Goal: Register for event/course

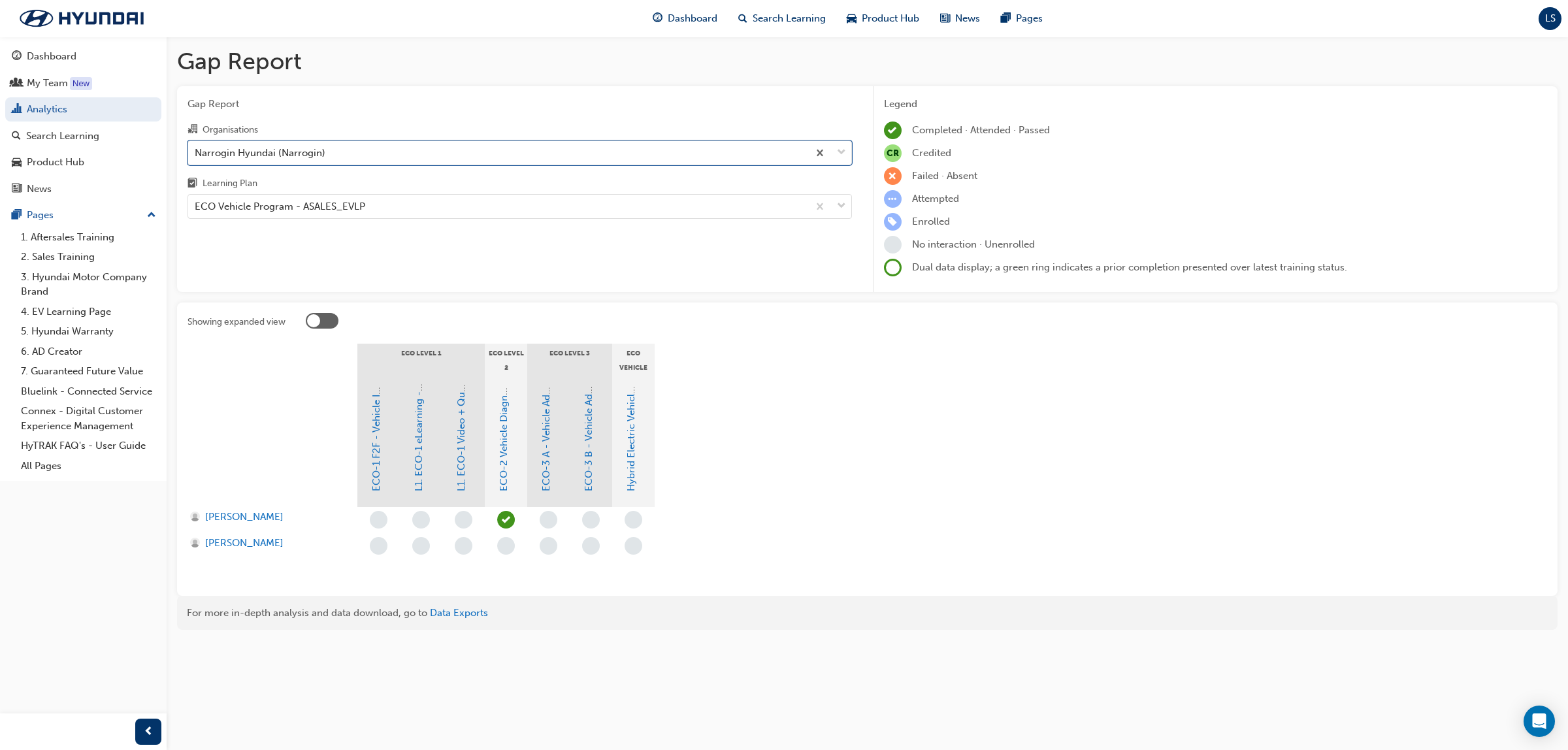
click at [69, 138] on div "Search Learning" at bounding box center [62, 136] width 73 height 15
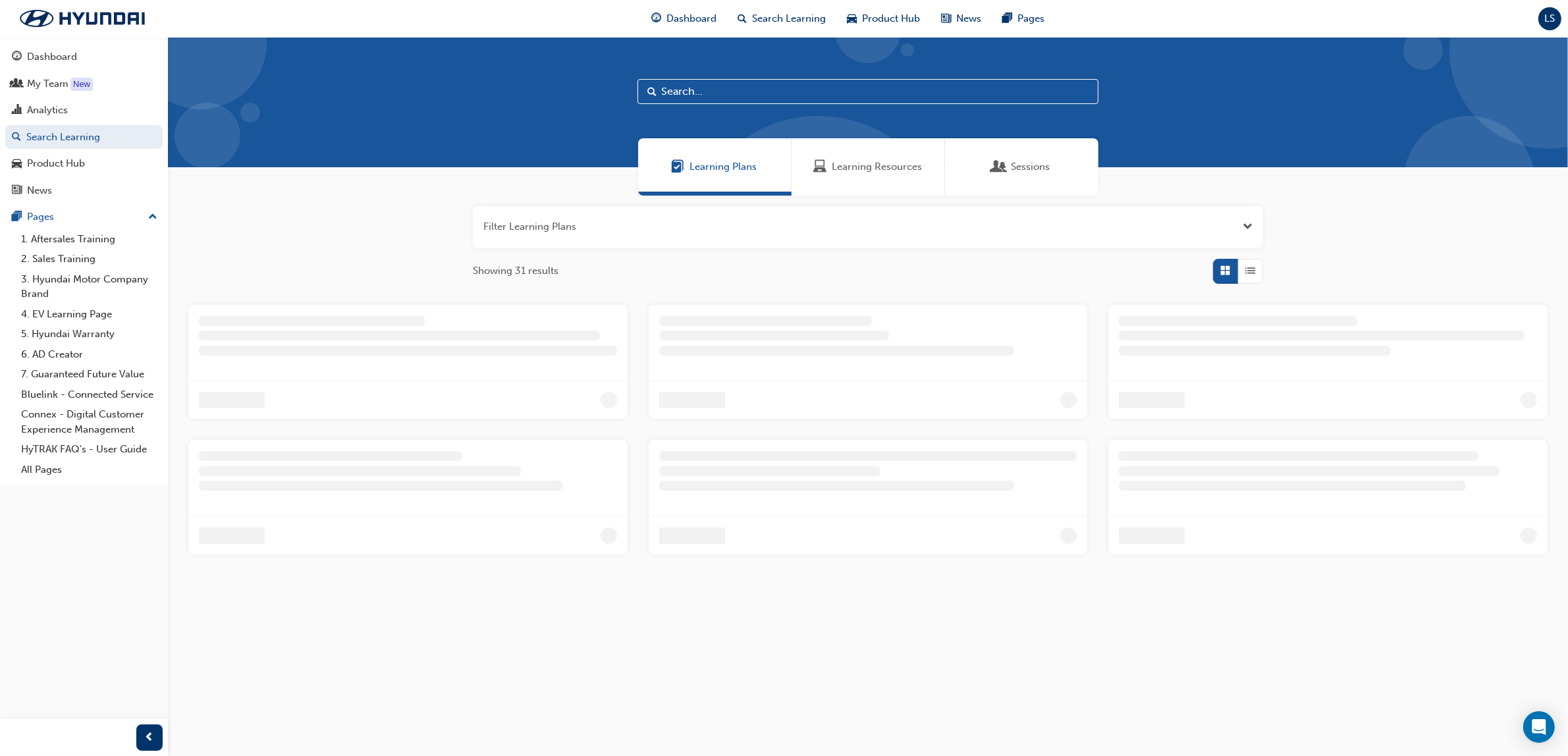
click at [854, 157] on div "Learning Resources" at bounding box center [868, 167] width 153 height 58
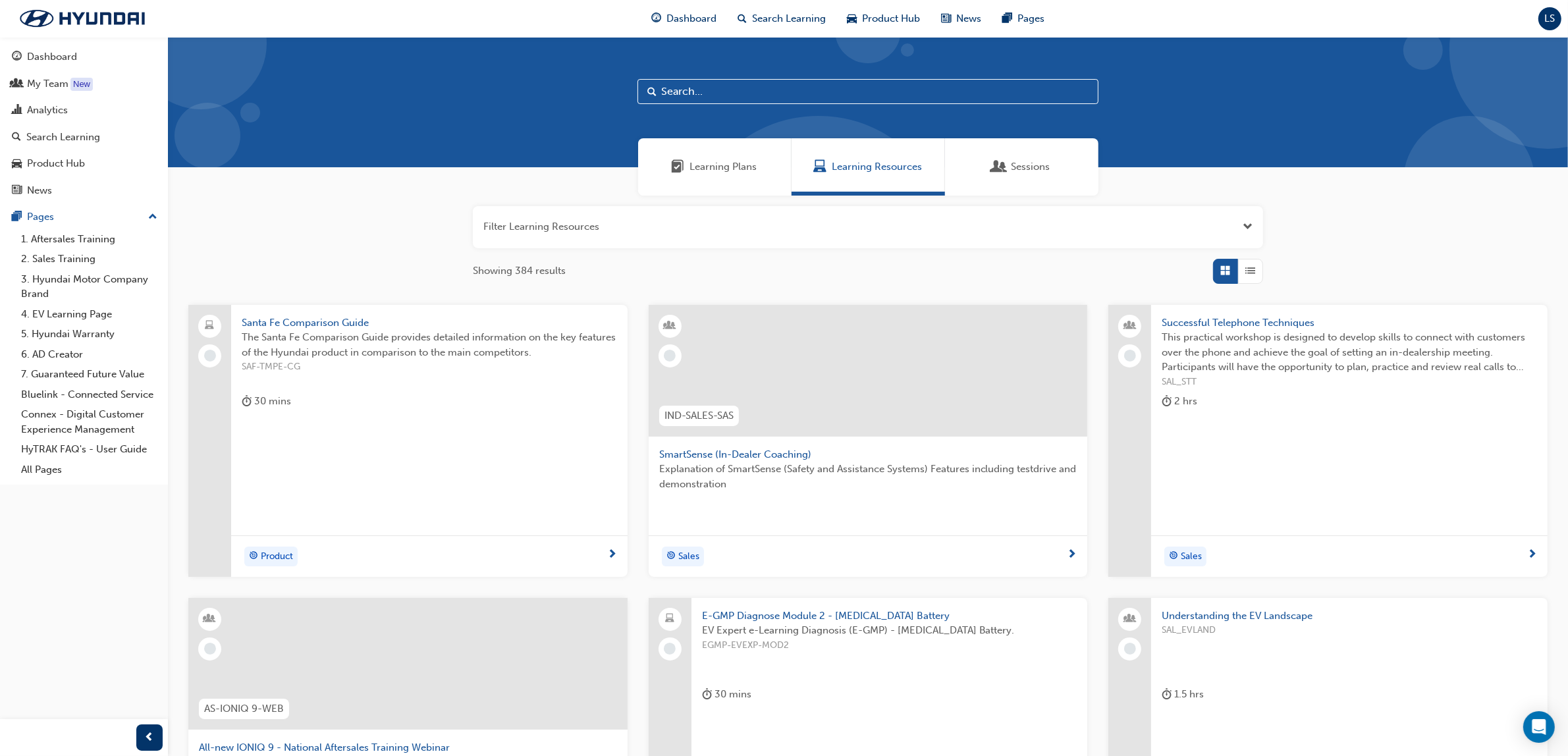
click at [696, 88] on input "text" at bounding box center [868, 91] width 461 height 25
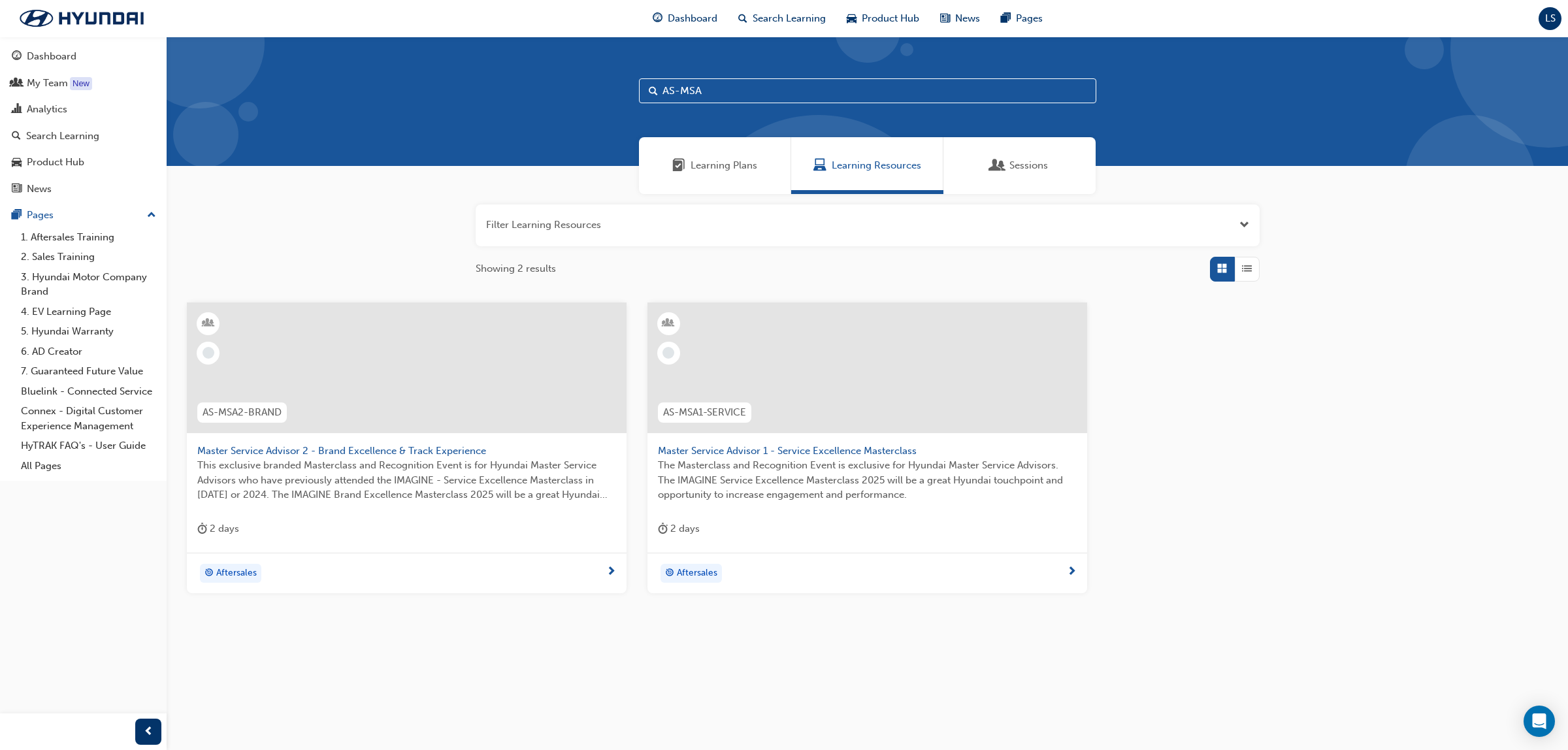
type input "AS-MSA"
click at [368, 462] on span "This exclusive branded Masterclass and Recognition Event is for Hyundai Master …" at bounding box center [406, 480] width 419 height 44
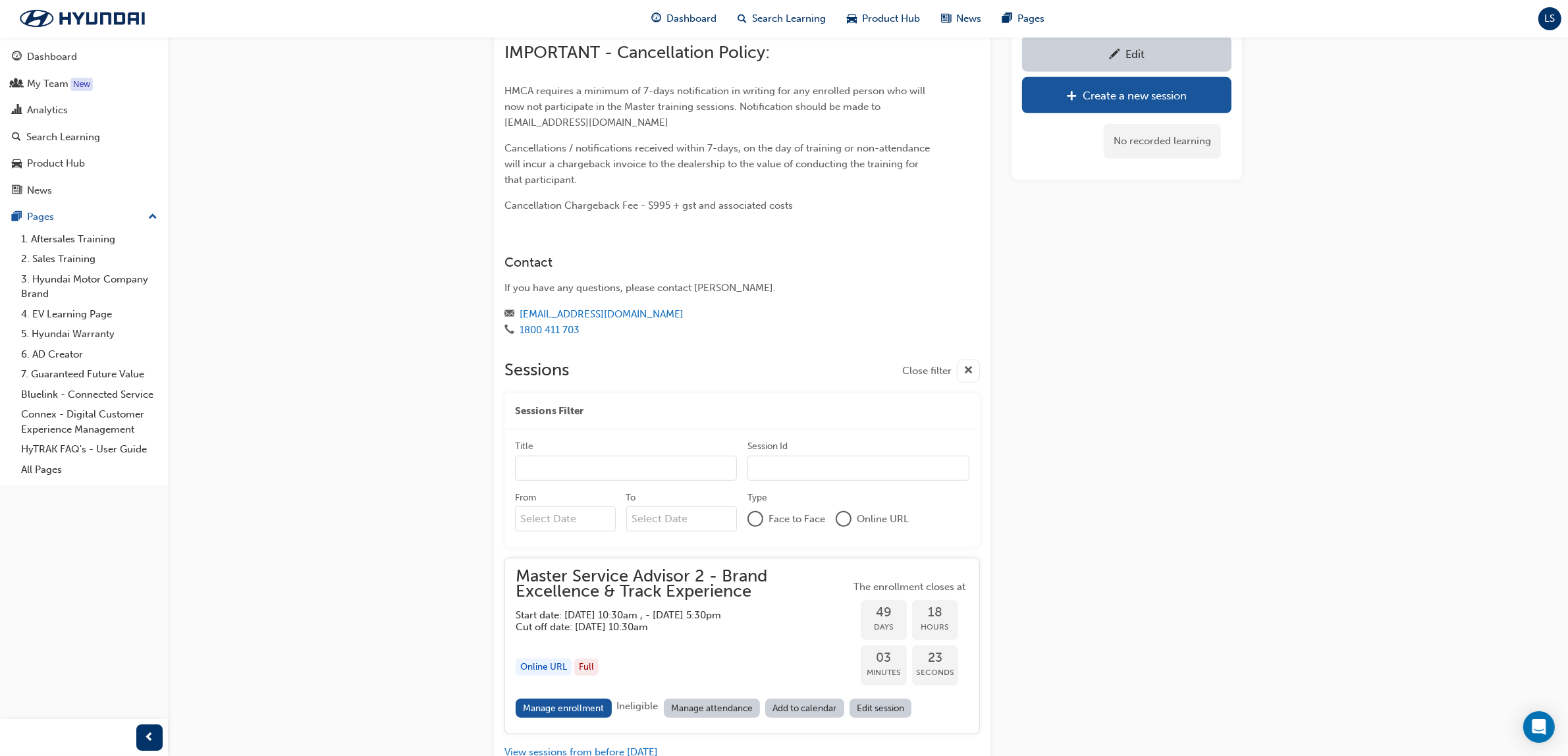
scroll to position [919, 0]
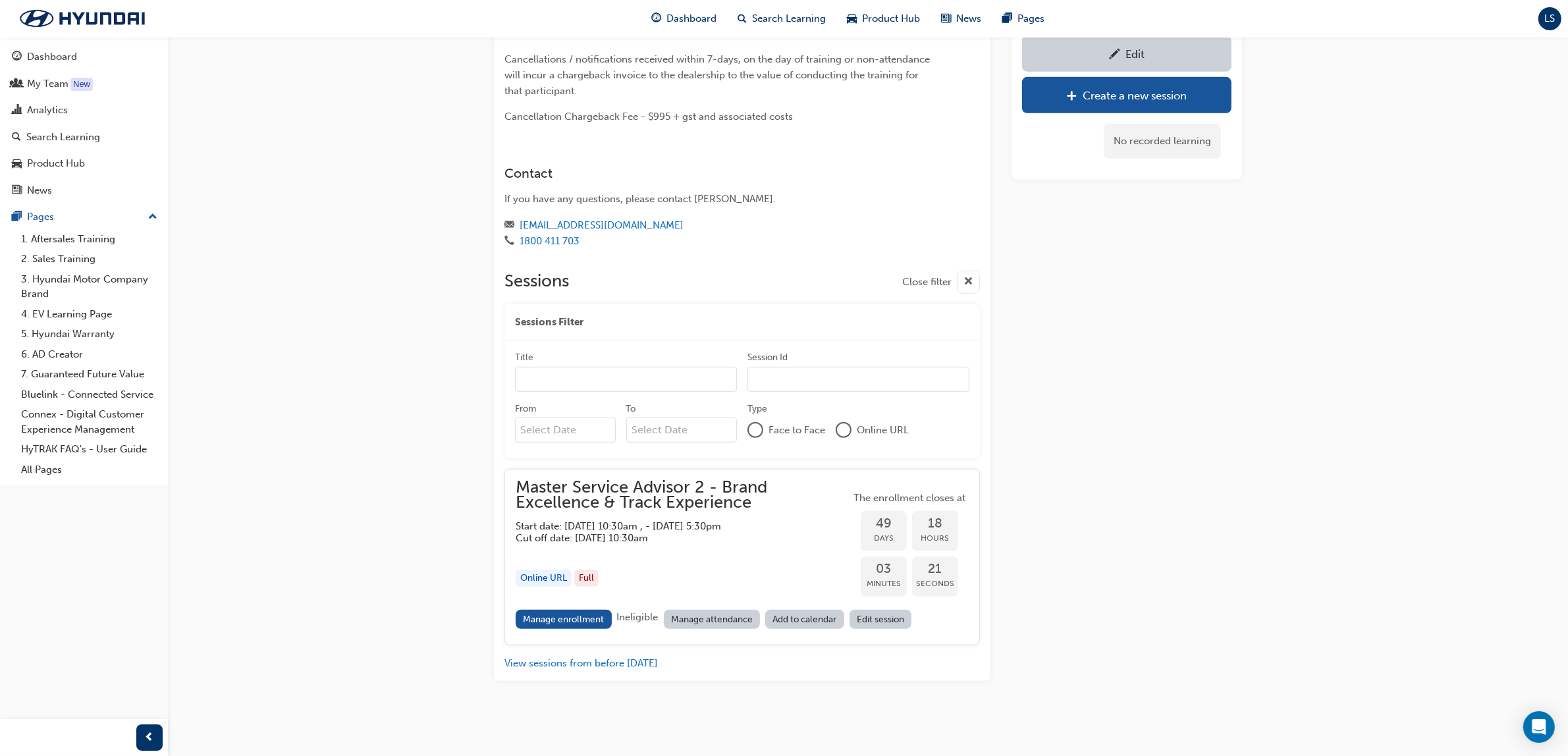
click at [610, 541] on h5 "Cut off date: Tue 14 Oct 2025, 10:30am" at bounding box center [672, 538] width 314 height 12
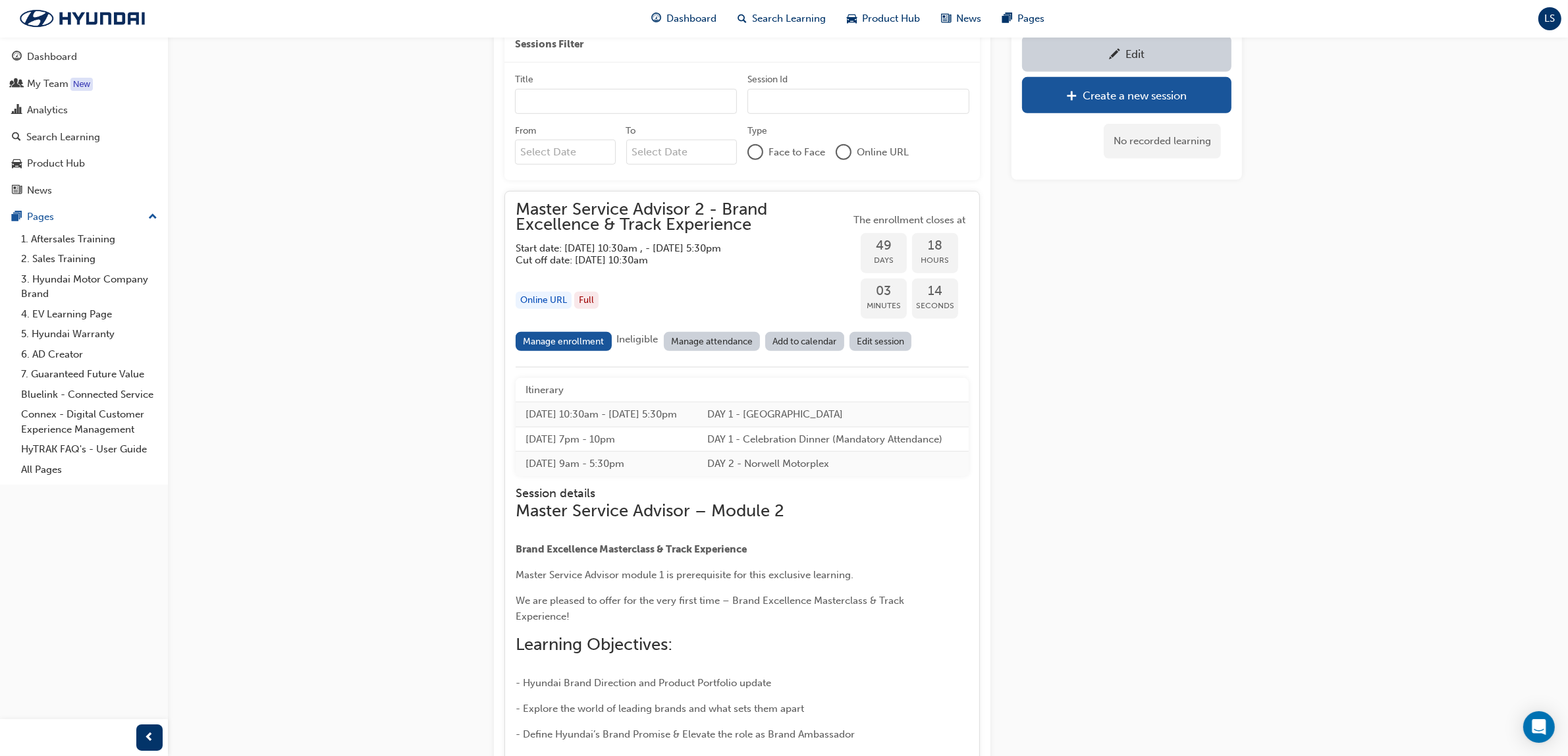
scroll to position [1180, 0]
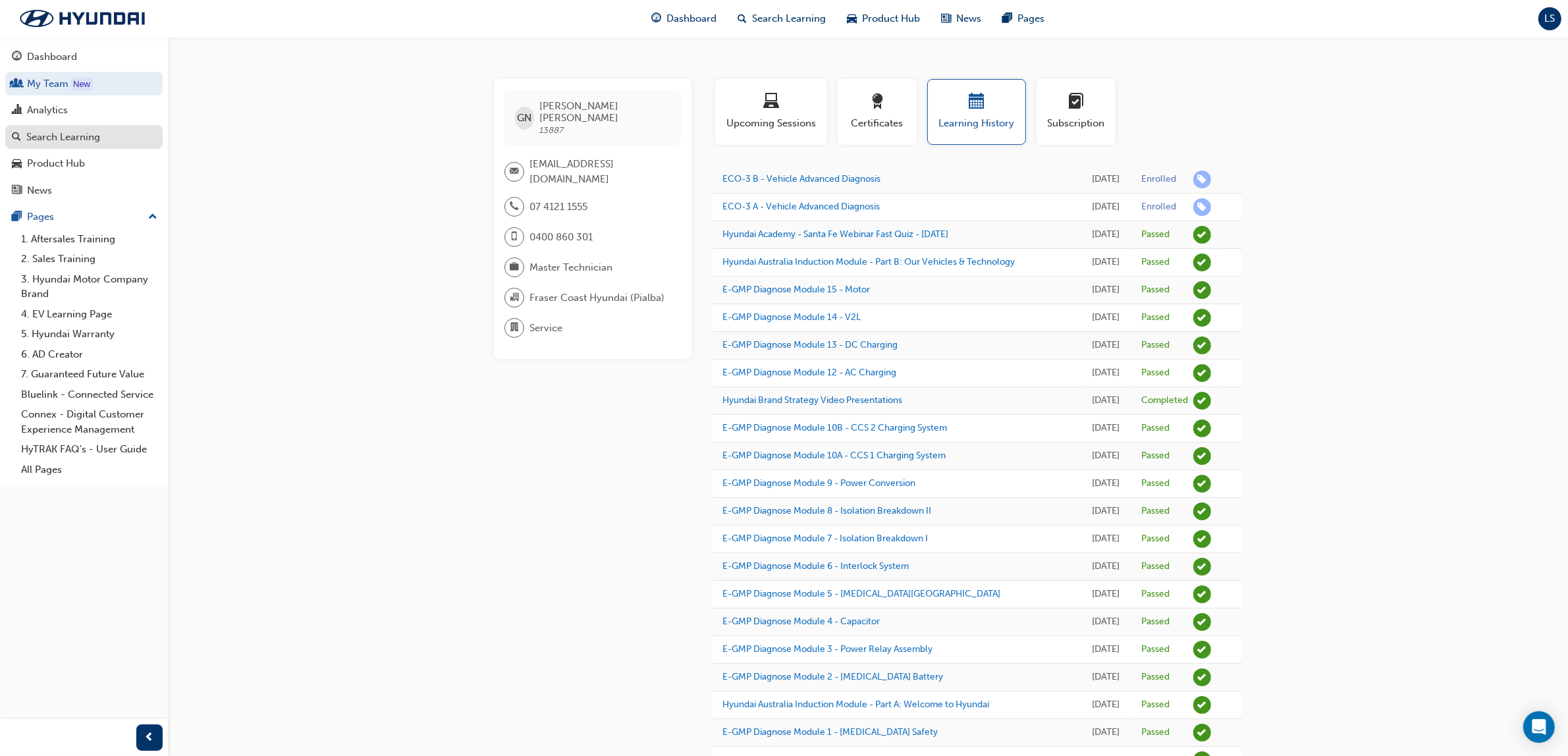
click at [51, 146] on link "Search Learning" at bounding box center [84, 137] width 157 height 24
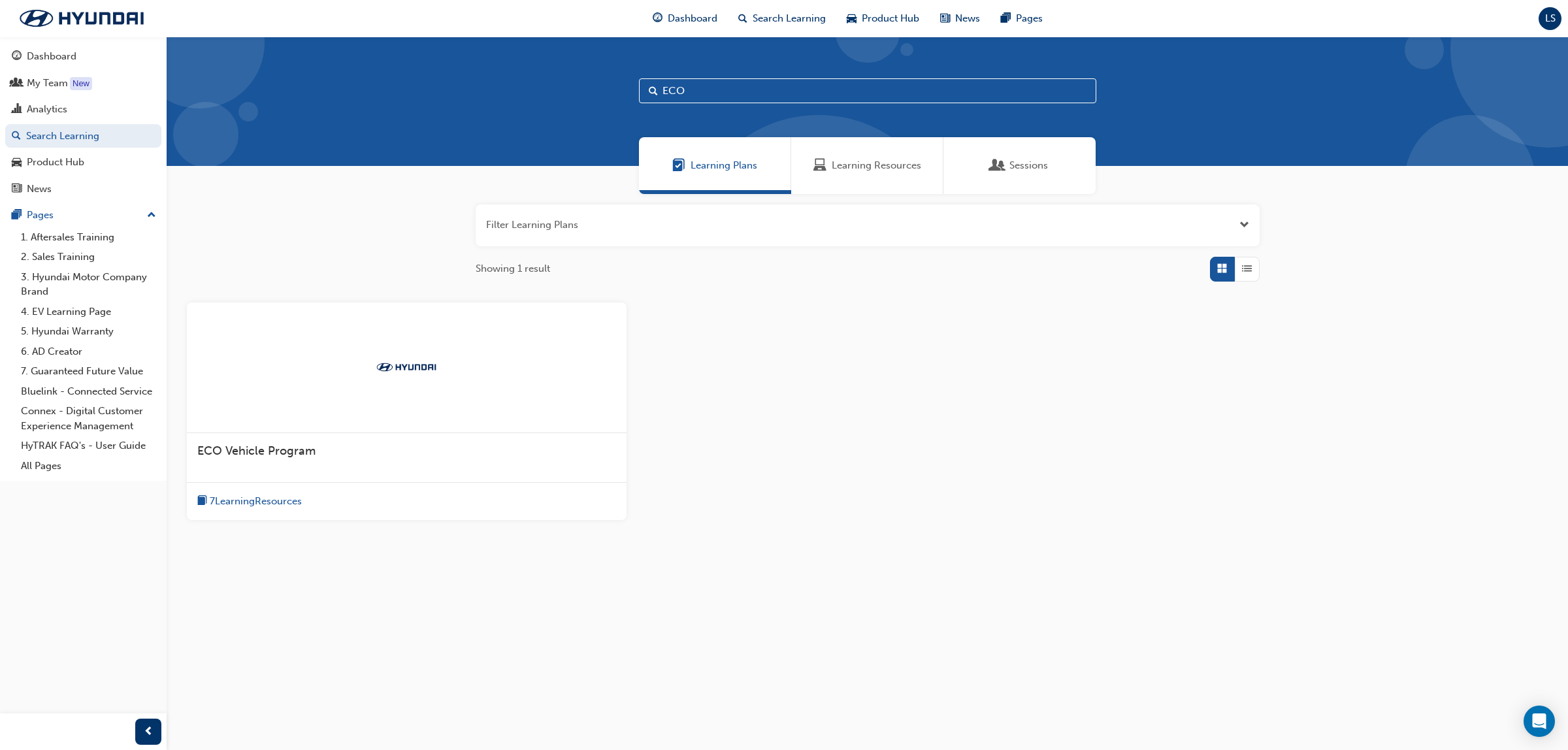
click at [875, 159] on span "Learning Resources" at bounding box center [876, 166] width 89 height 15
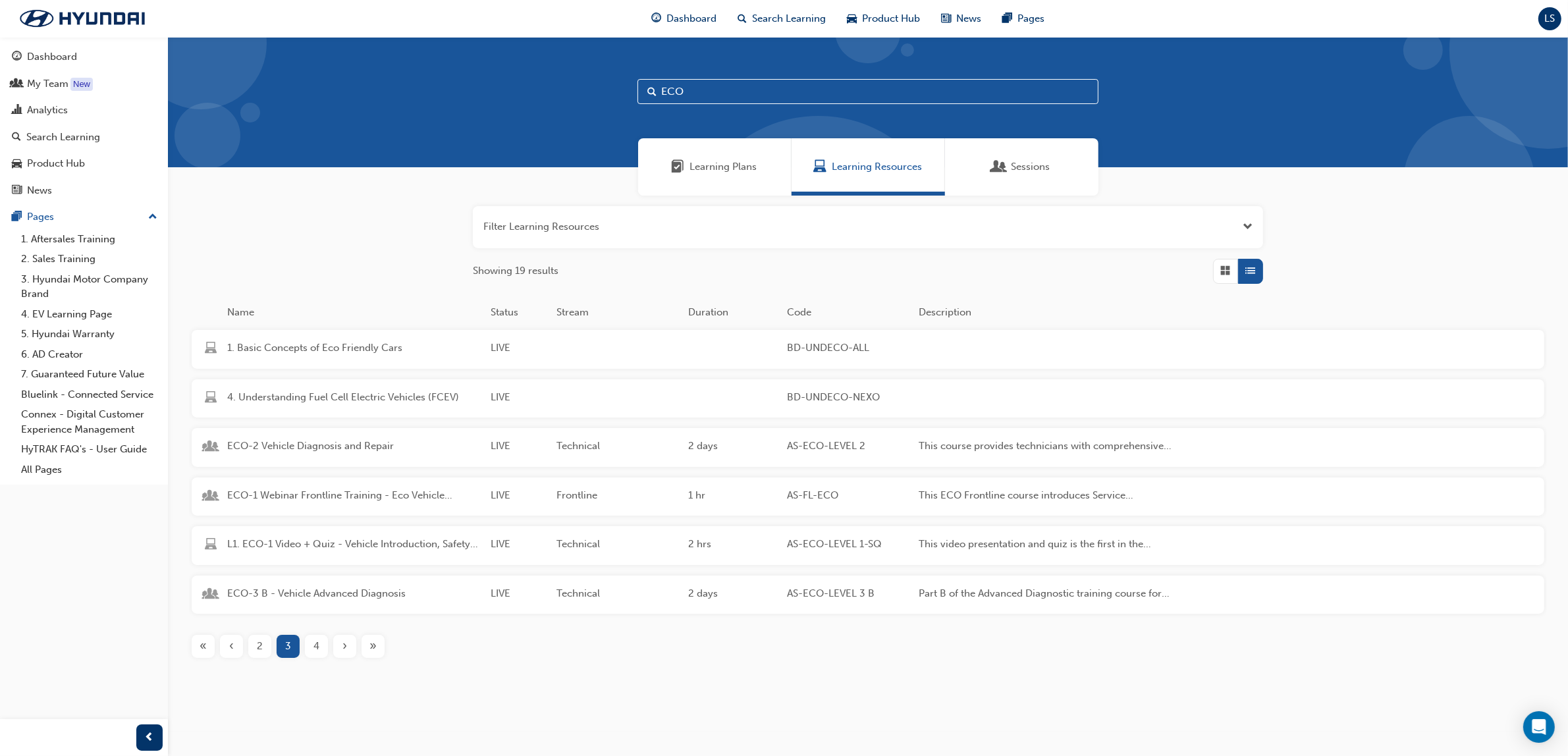
click at [723, 97] on input "ECO" at bounding box center [868, 91] width 461 height 25
type input "E"
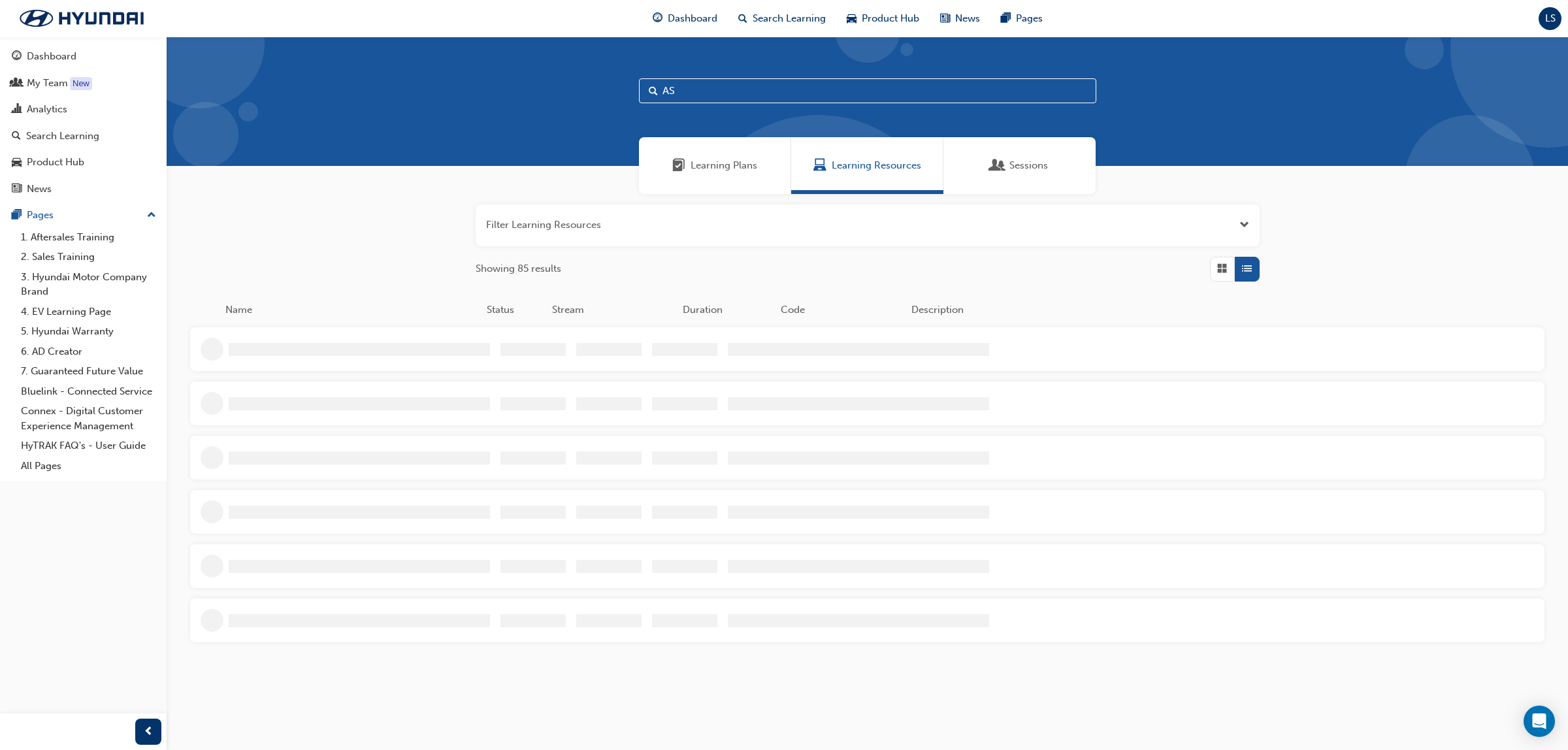
type input "A"
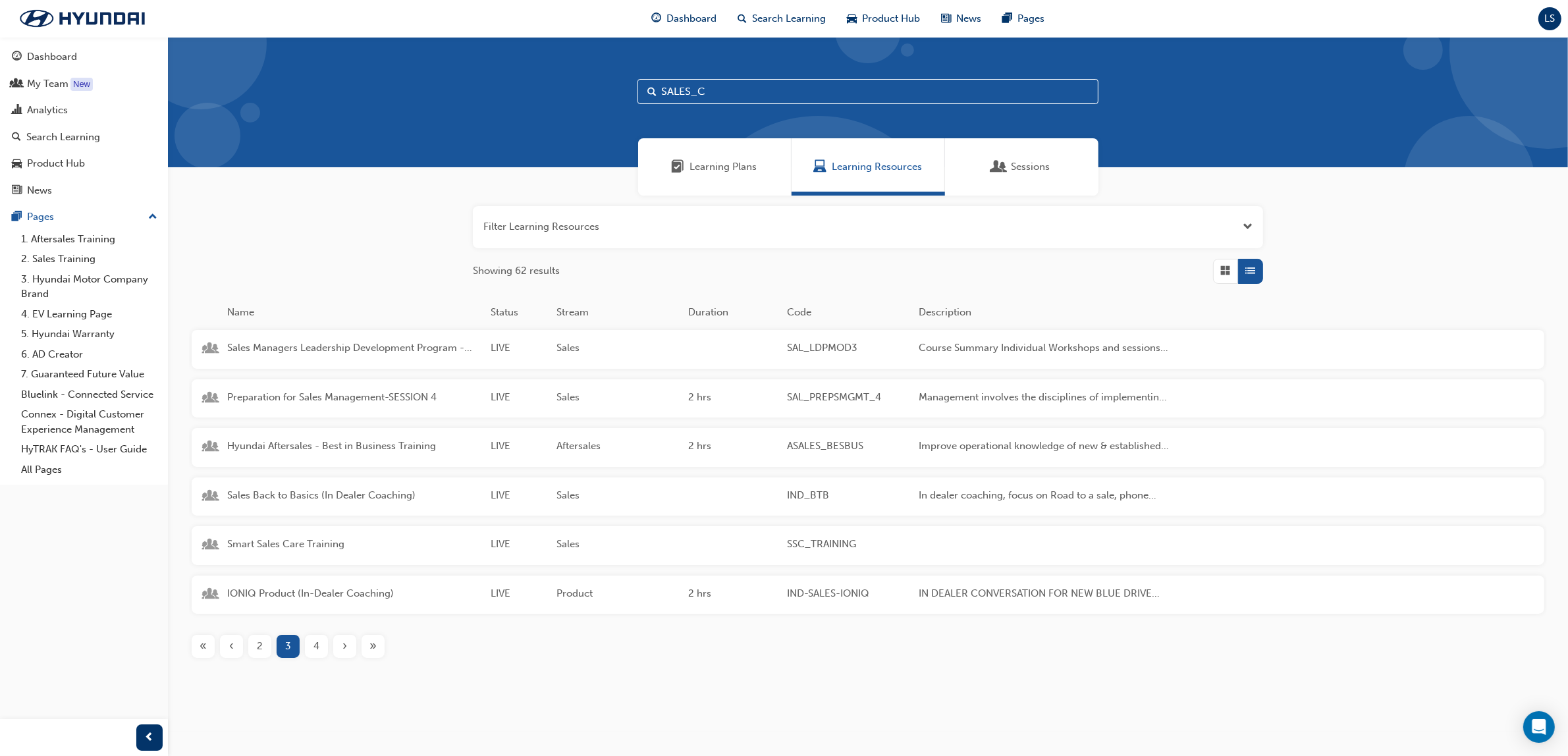
type input "SALES_C"
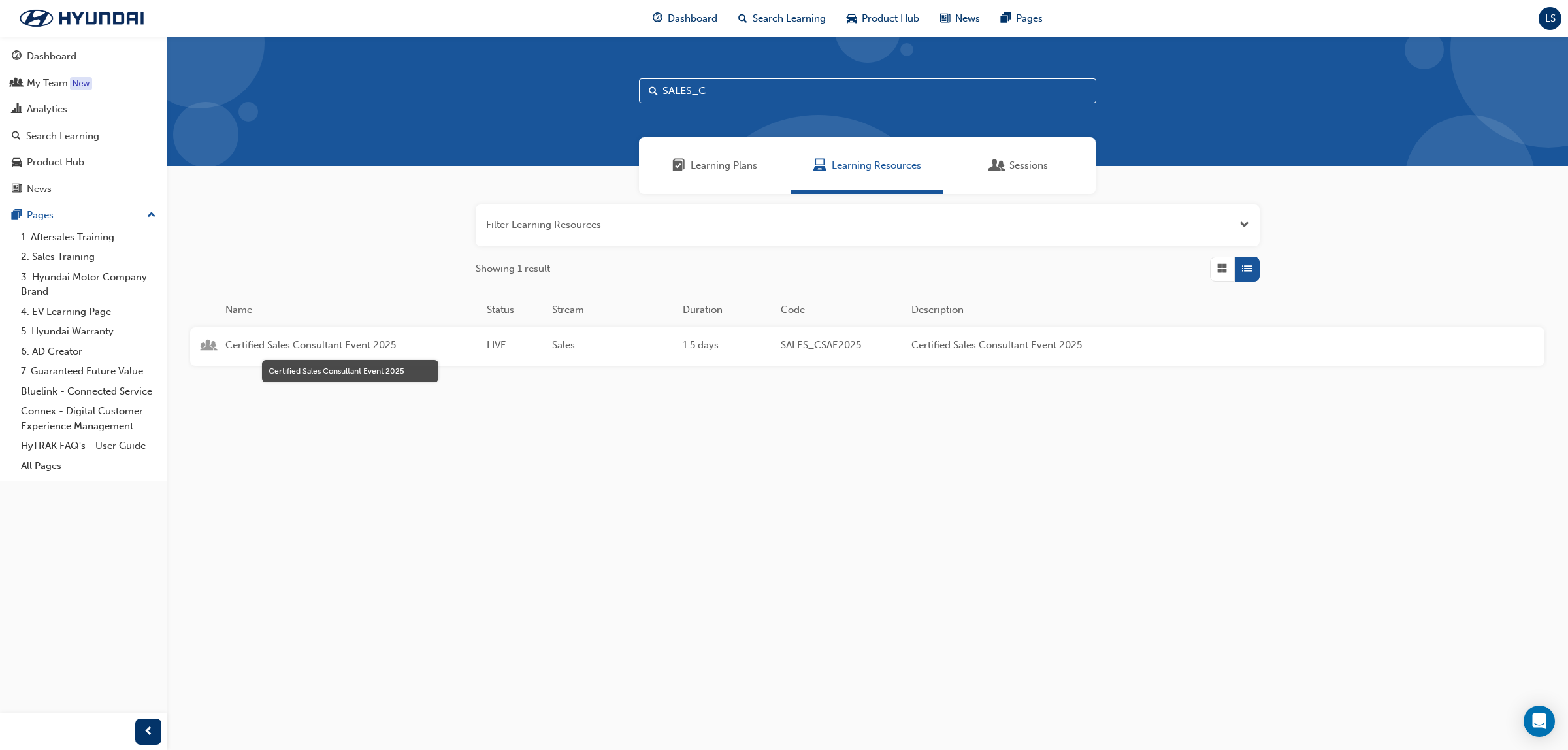
click at [282, 340] on span "Certified Sales Consultant Event 2025" at bounding box center [351, 345] width 251 height 15
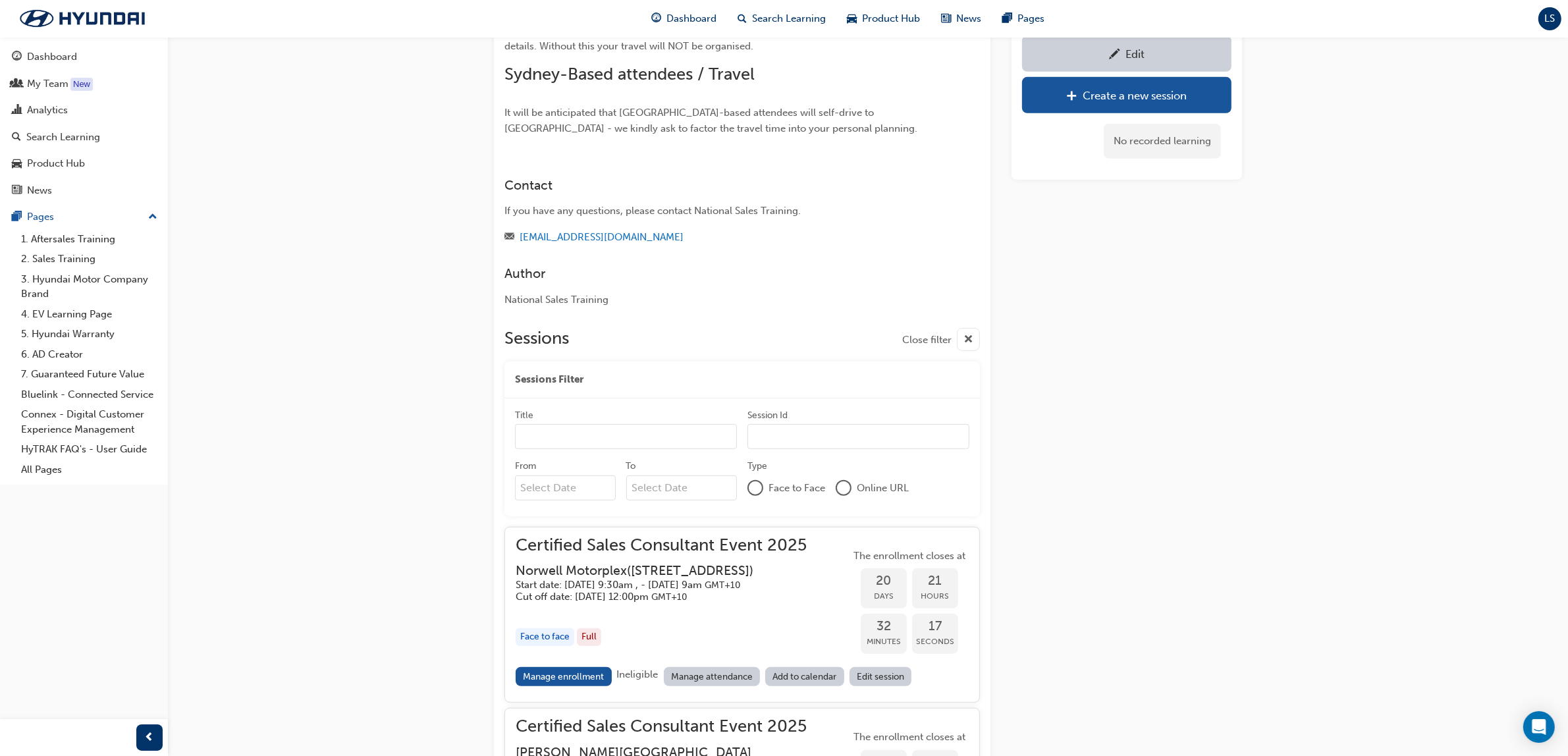
scroll to position [1392, 0]
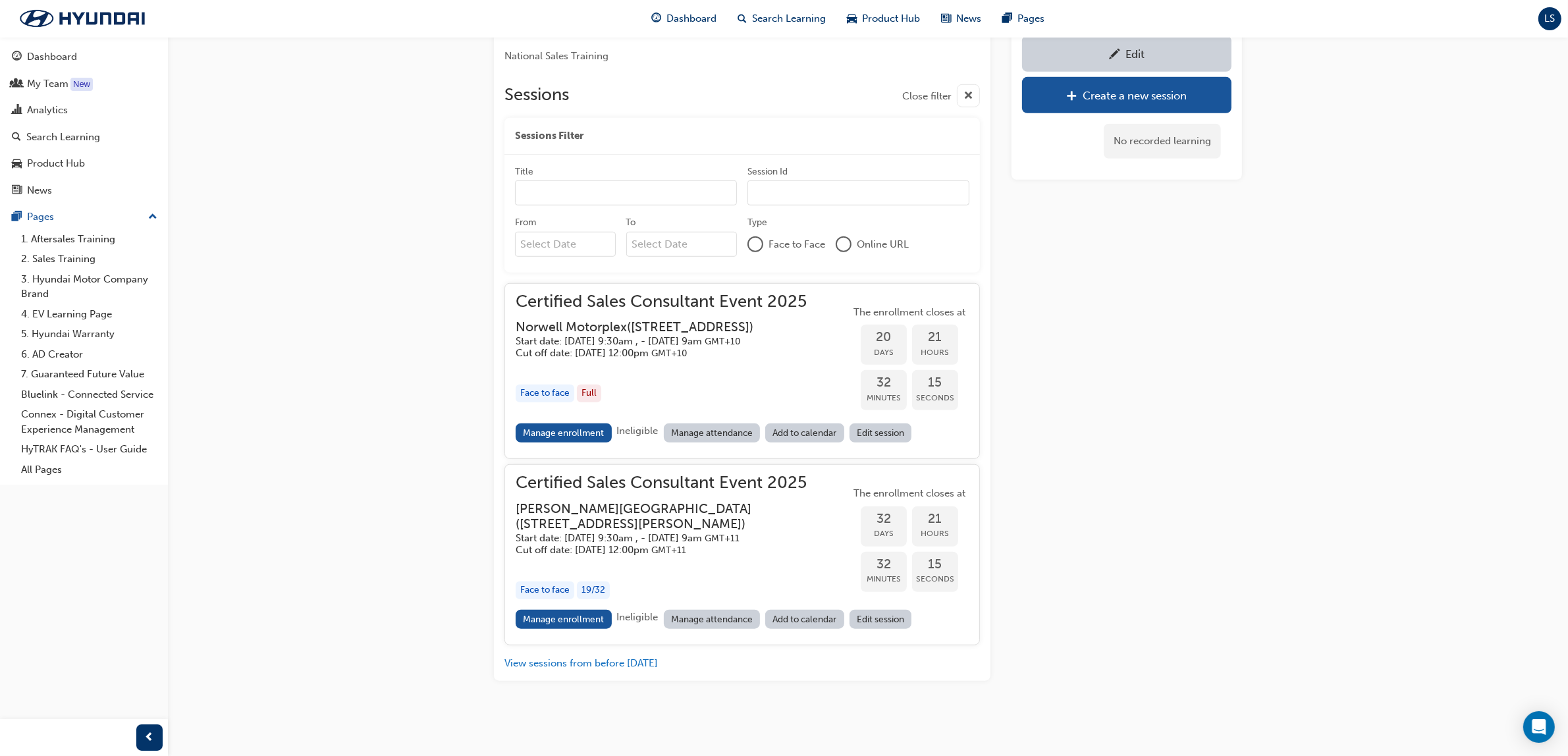
click at [688, 349] on h5 "Cut off date: [DATE] 12:00pm GMT+10" at bounding box center [650, 353] width 270 height 12
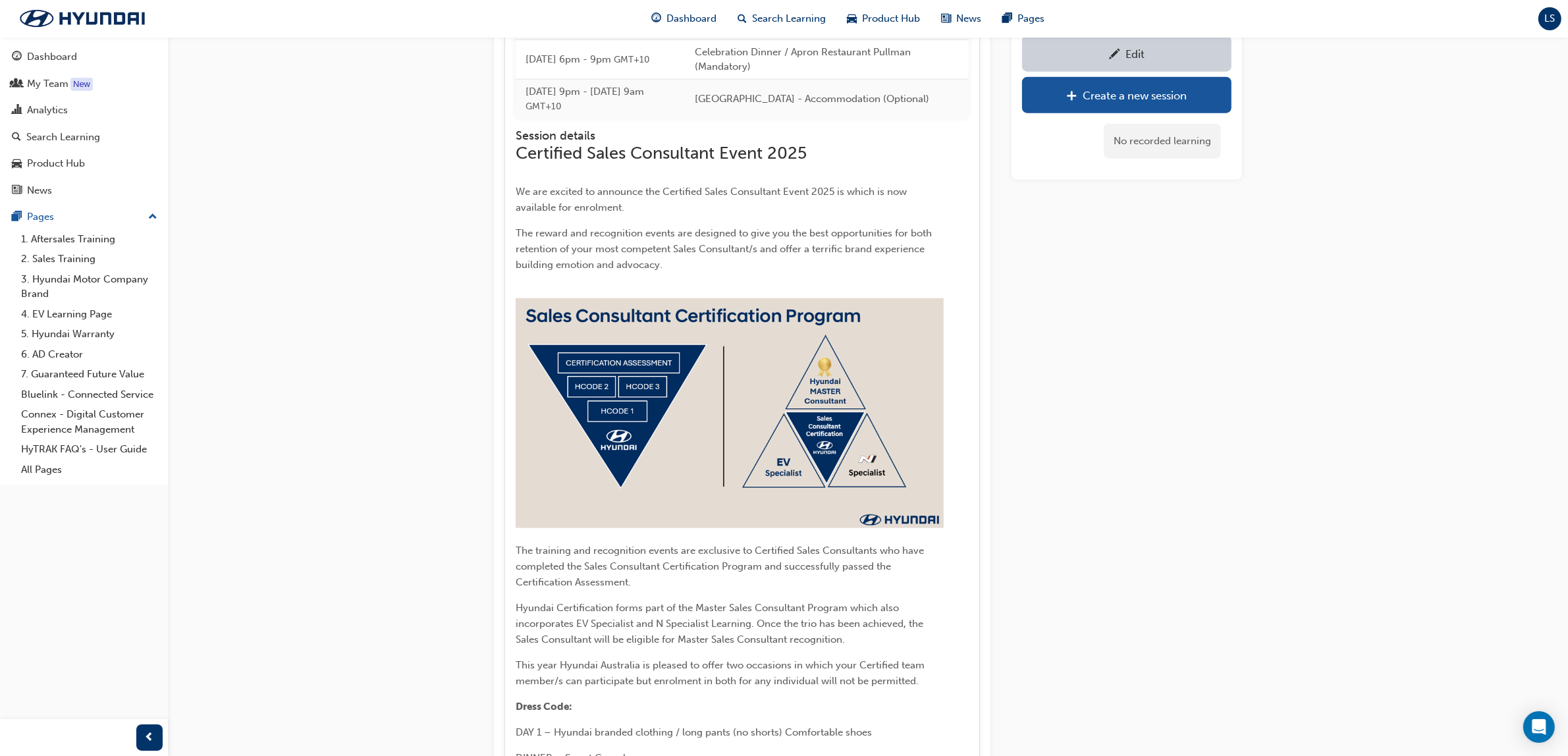
scroll to position [1401, 0]
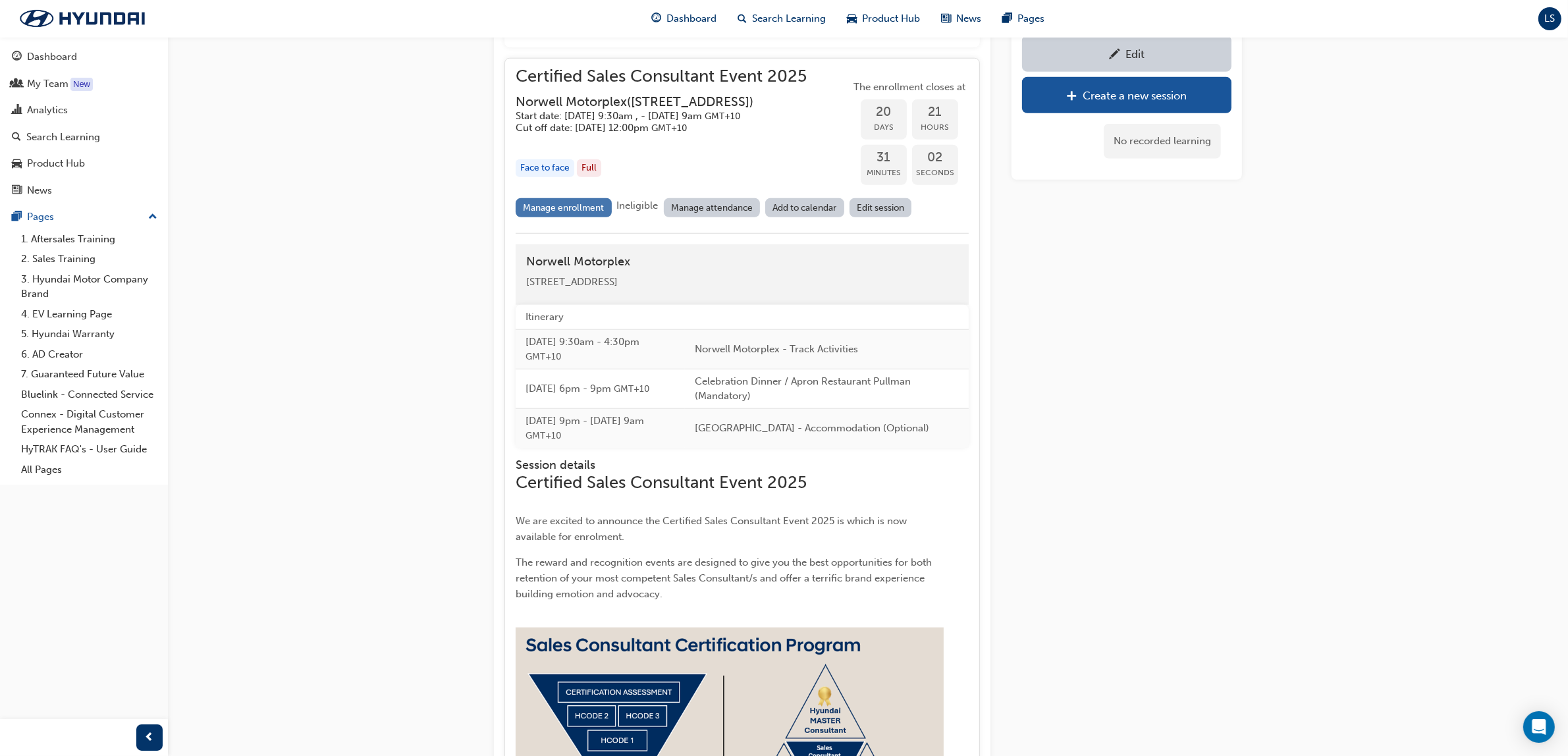
click at [591, 217] on link "Manage enrollment" at bounding box center [563, 208] width 96 height 19
